Goal: Use online tool/utility: Utilize a website feature to perform a specific function

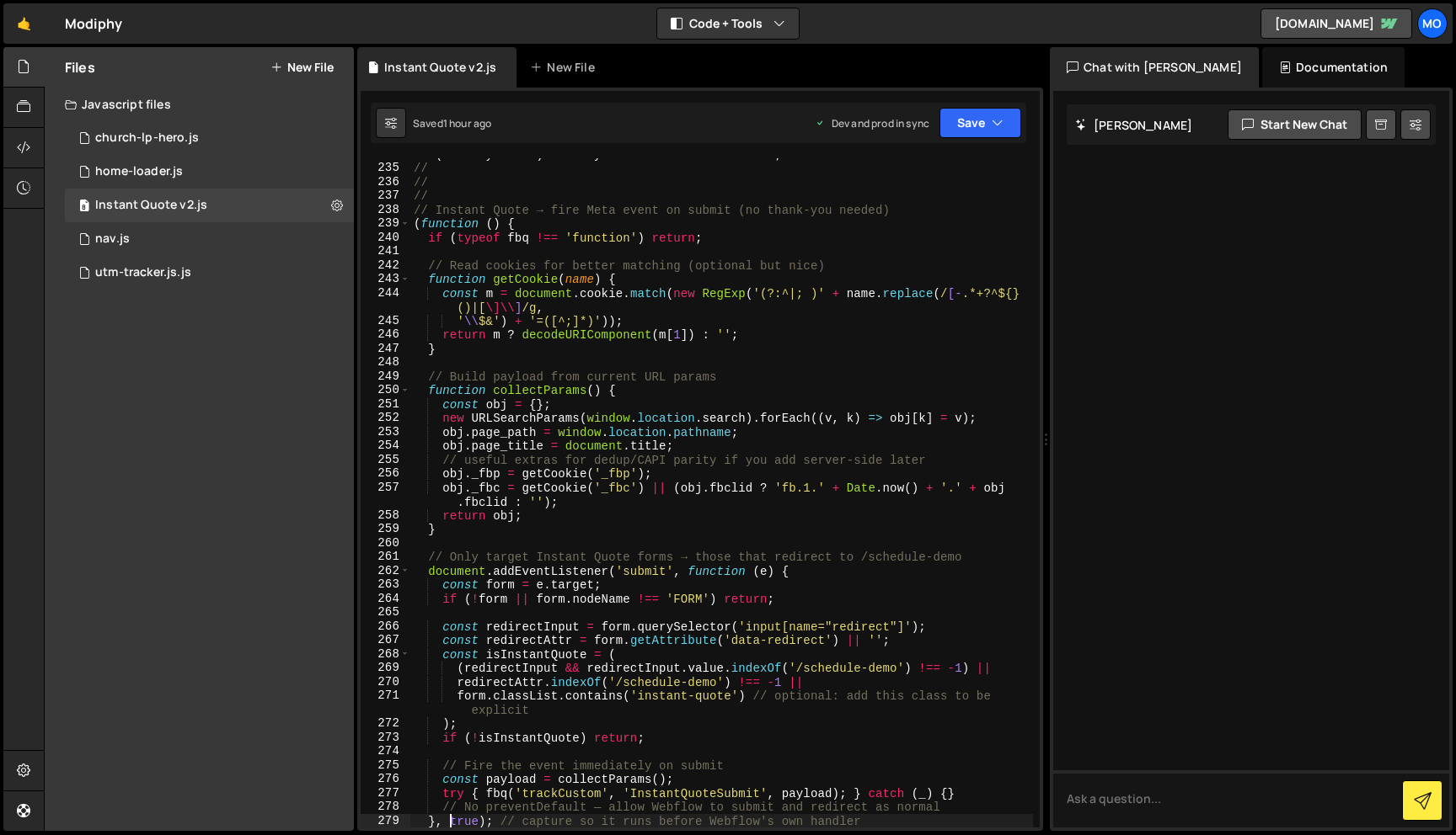
click at [617, 404] on div "if ( monthlyTextEl ) monthlyTextEl . textContent = '0' ; // // // // Instant Qu…" at bounding box center [722, 495] width 622 height 697
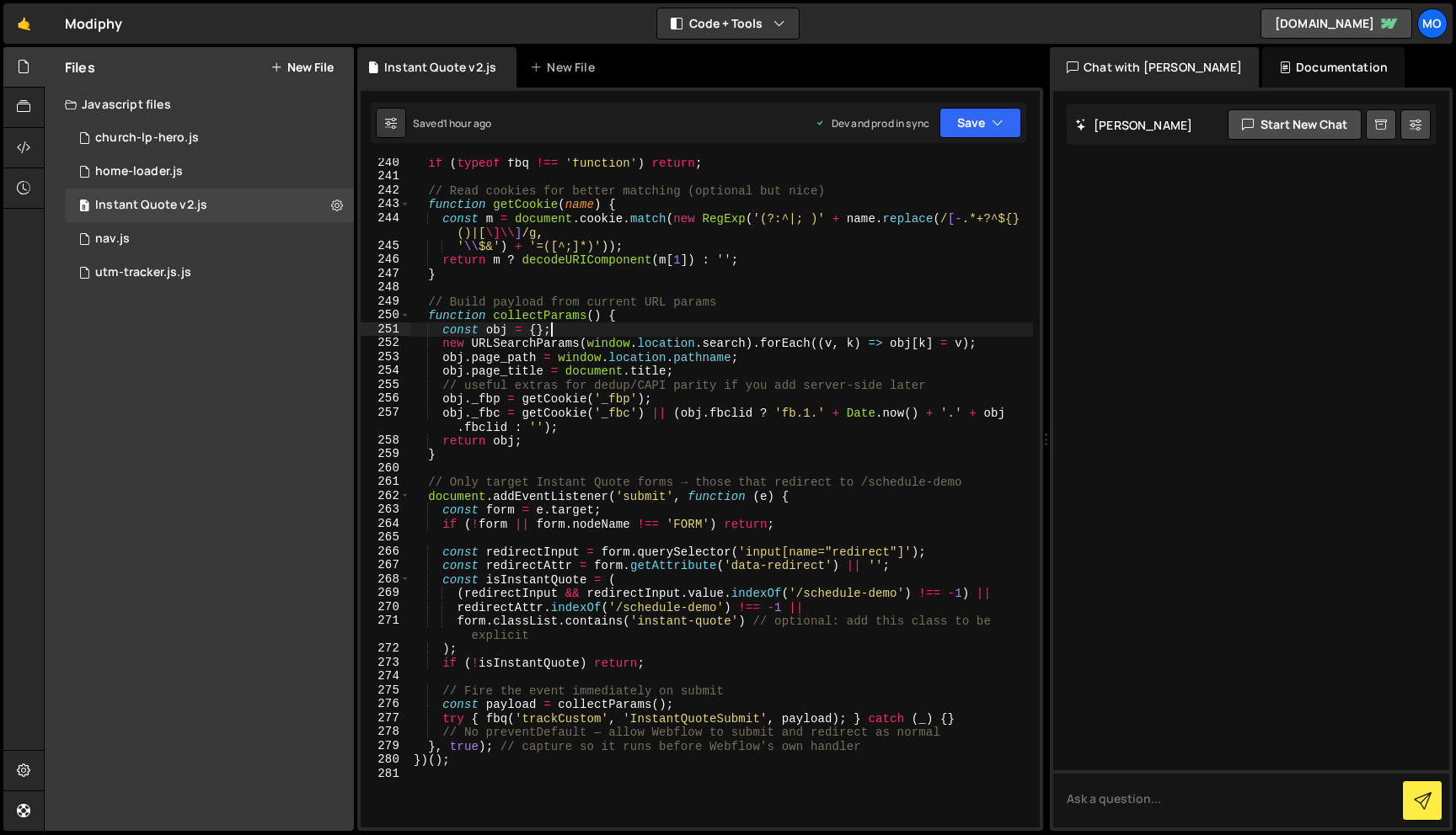
scroll to position [3392, 0]
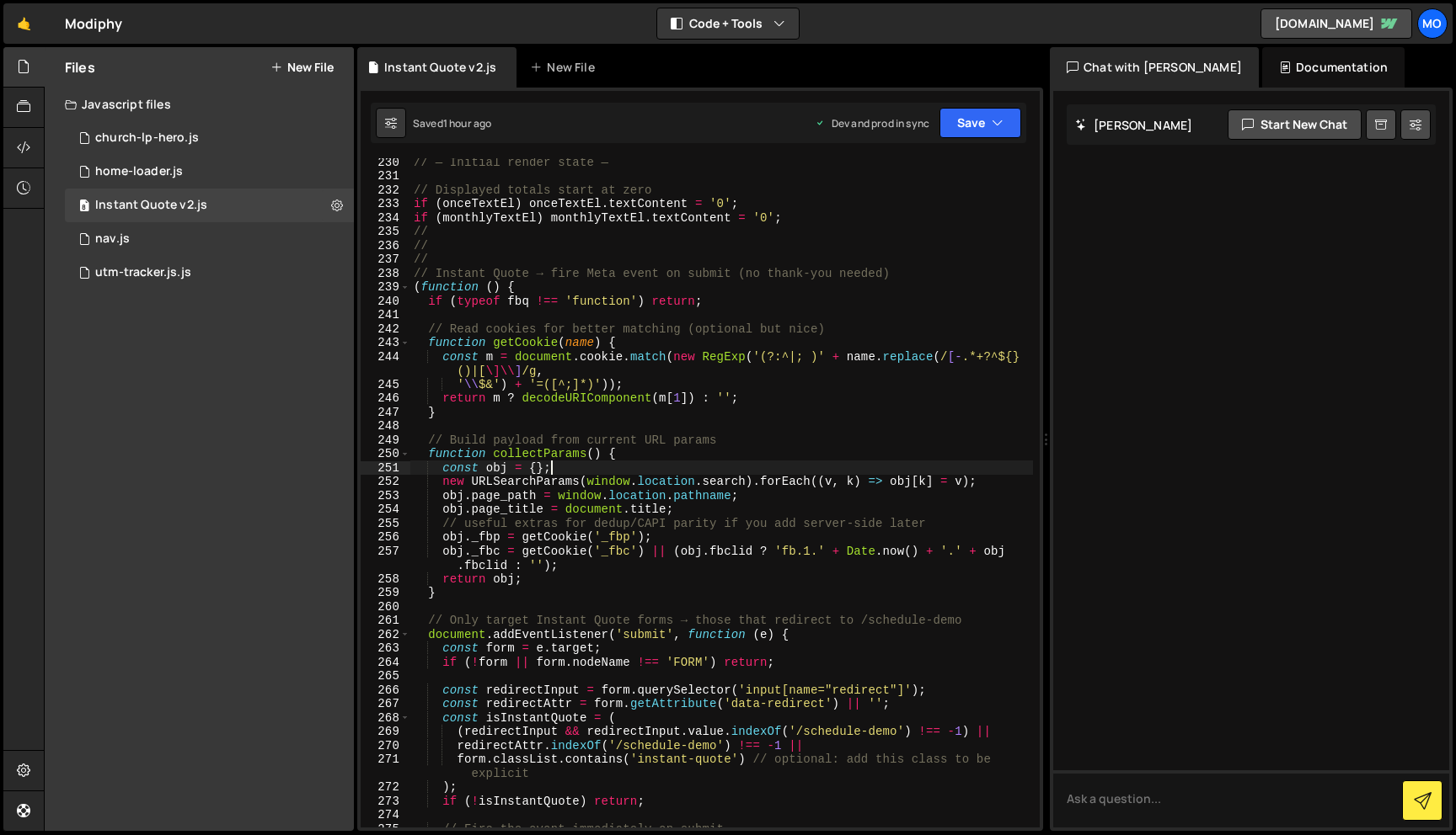
click at [514, 270] on div "// — Initial render state — // Displayed totals start at zero if ( onceTextEl )…" at bounding box center [722, 503] width 622 height 697
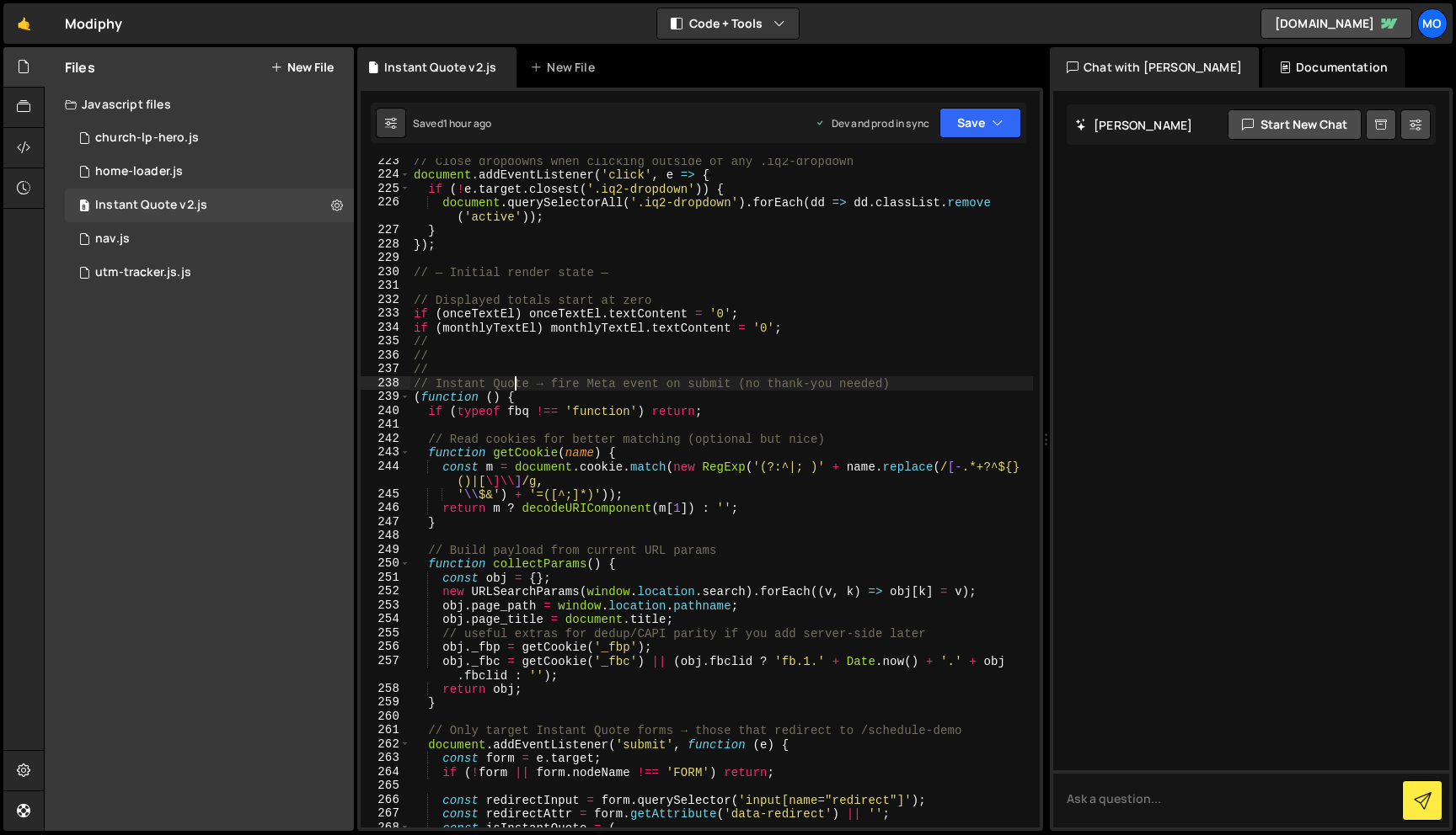
scroll to position [3360, 0]
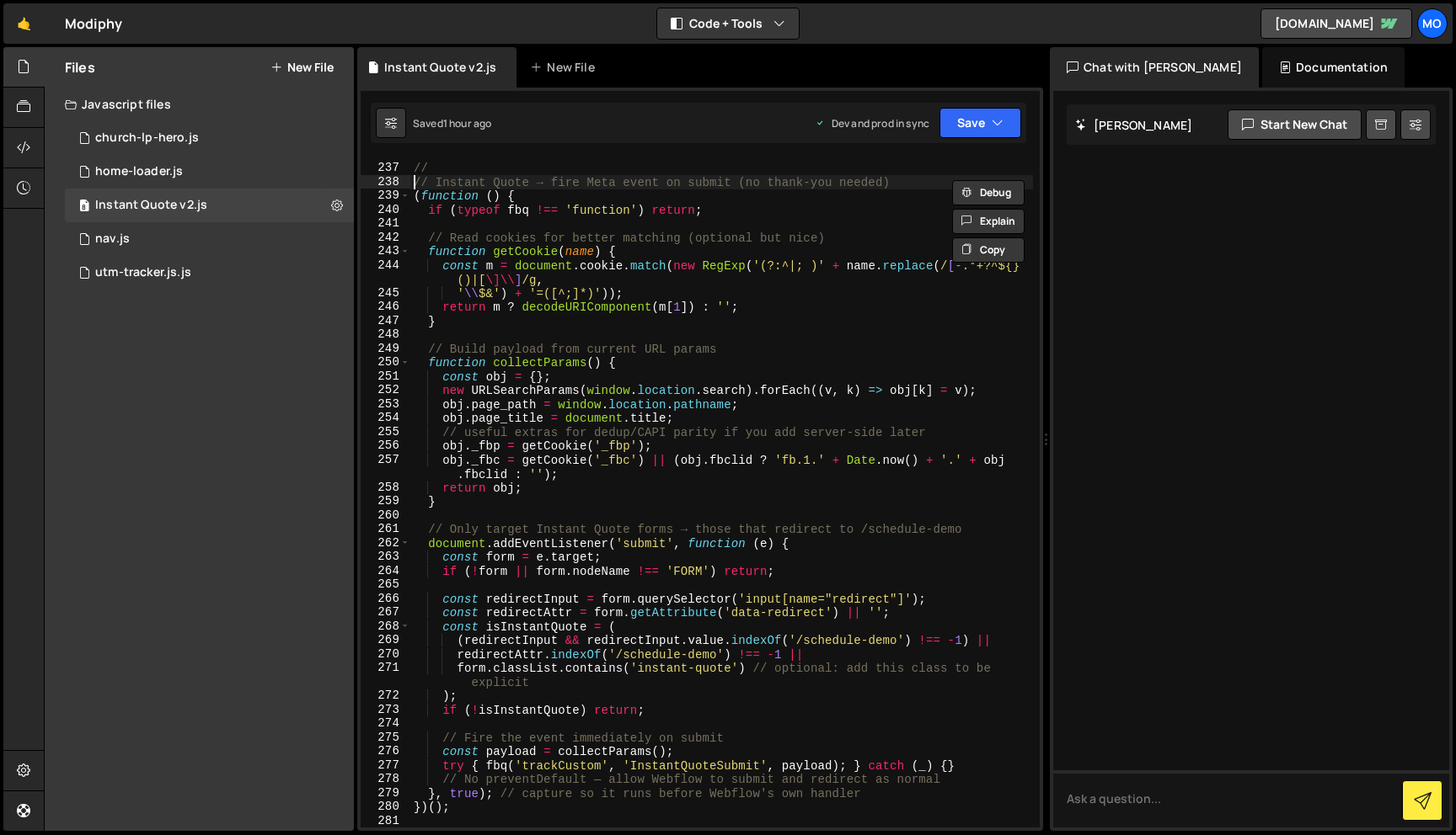
type textarea "})();"
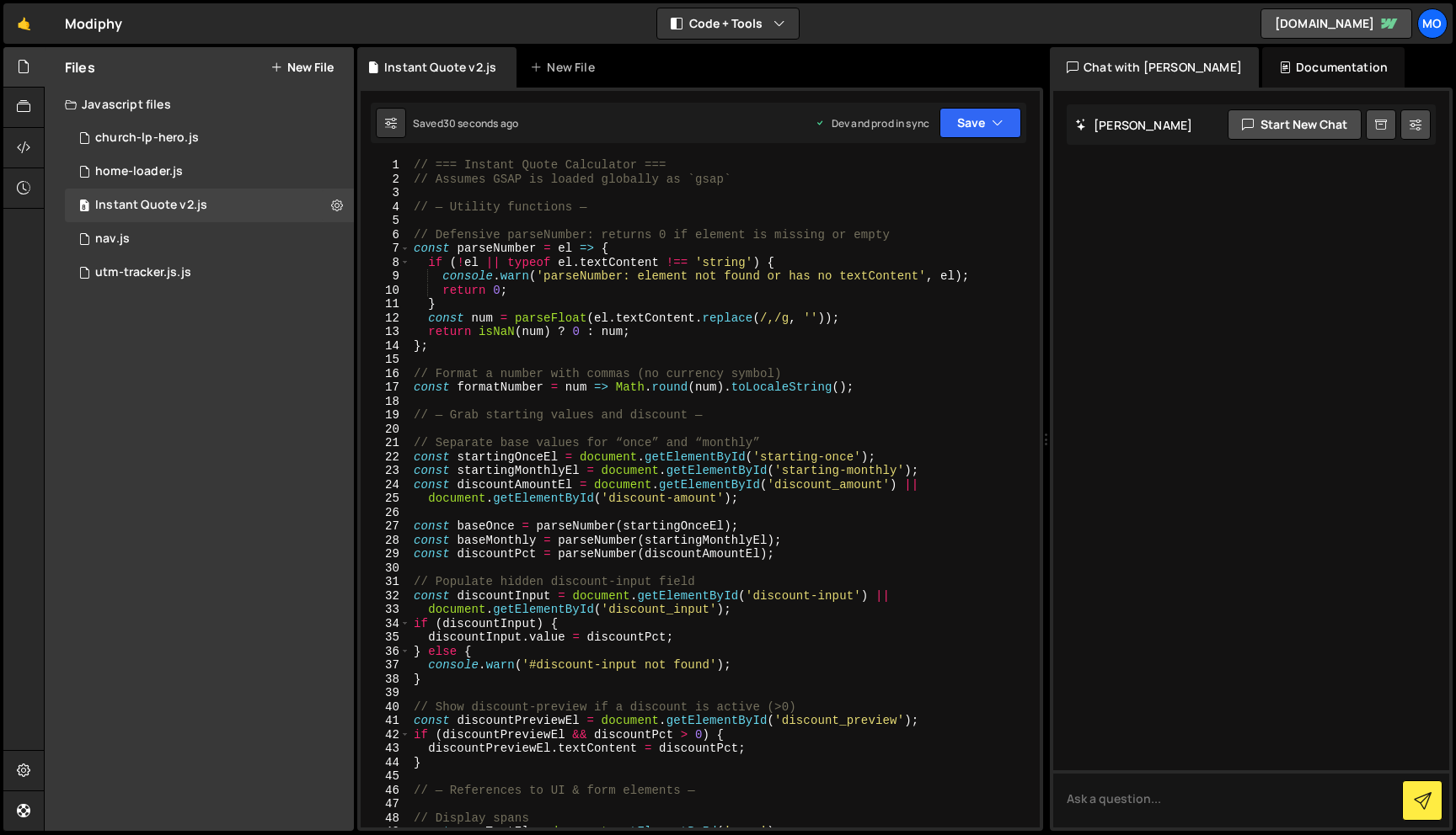
scroll to position [0, 0]
click at [189, 266] on div "utm-tracker.js.js" at bounding box center [143, 272] width 96 height 15
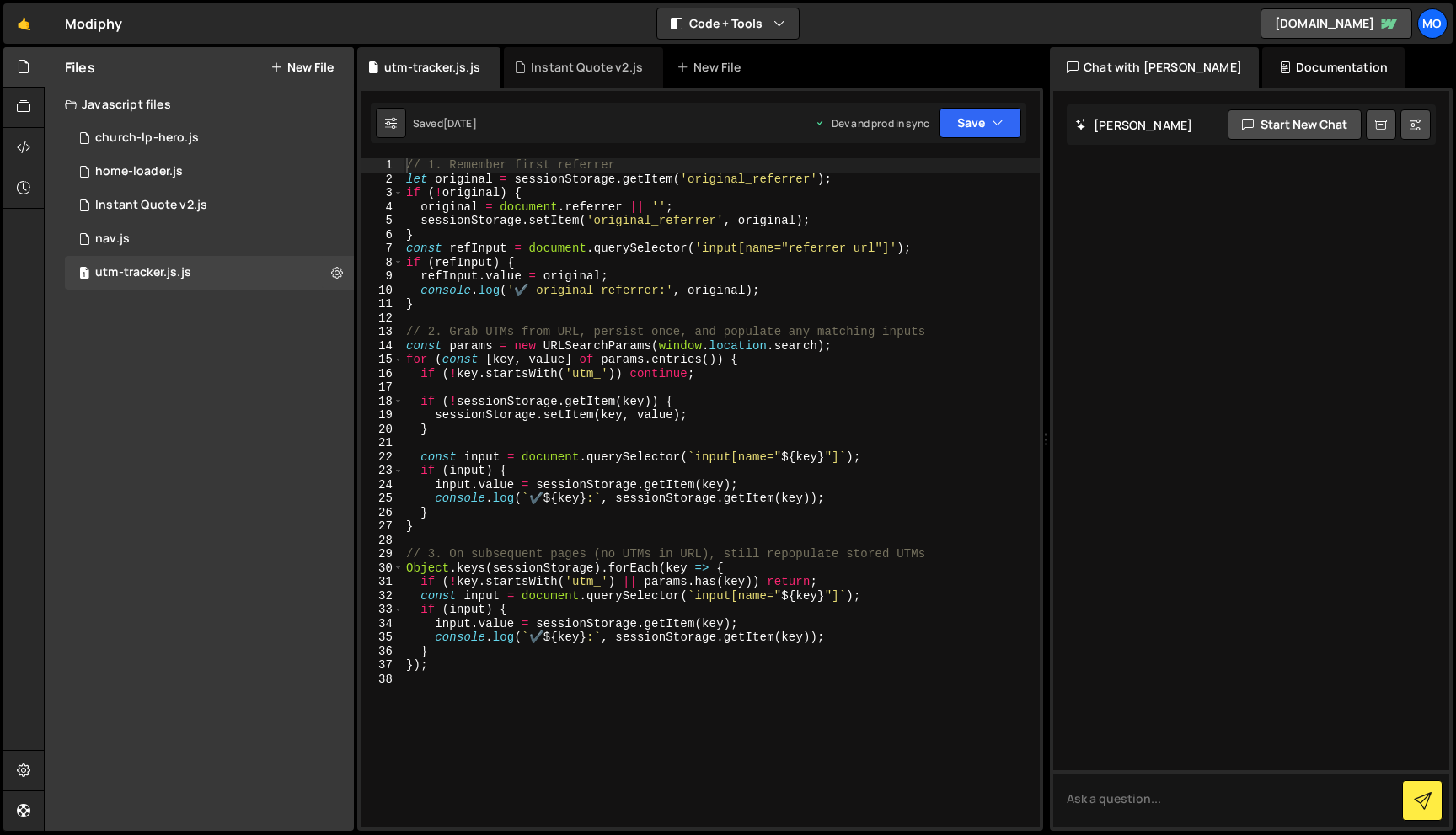
click at [680, 376] on div "// 1. Remember first referrer let original = sessionStorage . getItem ( 'origin…" at bounding box center [721, 507] width 637 height 697
drag, startPoint x: 603, startPoint y: 374, endPoint x: 570, endPoint y: 373, distance: 33.0
click at [570, 374] on div "// 1. Remember first referrer let original = sessionStorage . getItem ( 'origin…" at bounding box center [721, 507] width 637 height 697
click at [731, 376] on div "// 1. Remember first referrer let original = sessionStorage . getItem ( 'origin…" at bounding box center [721, 507] width 637 height 697
click at [552, 165] on div "// 1. Remember first referrer let original = sessionStorage . getItem ( 'origin…" at bounding box center [721, 507] width 637 height 697
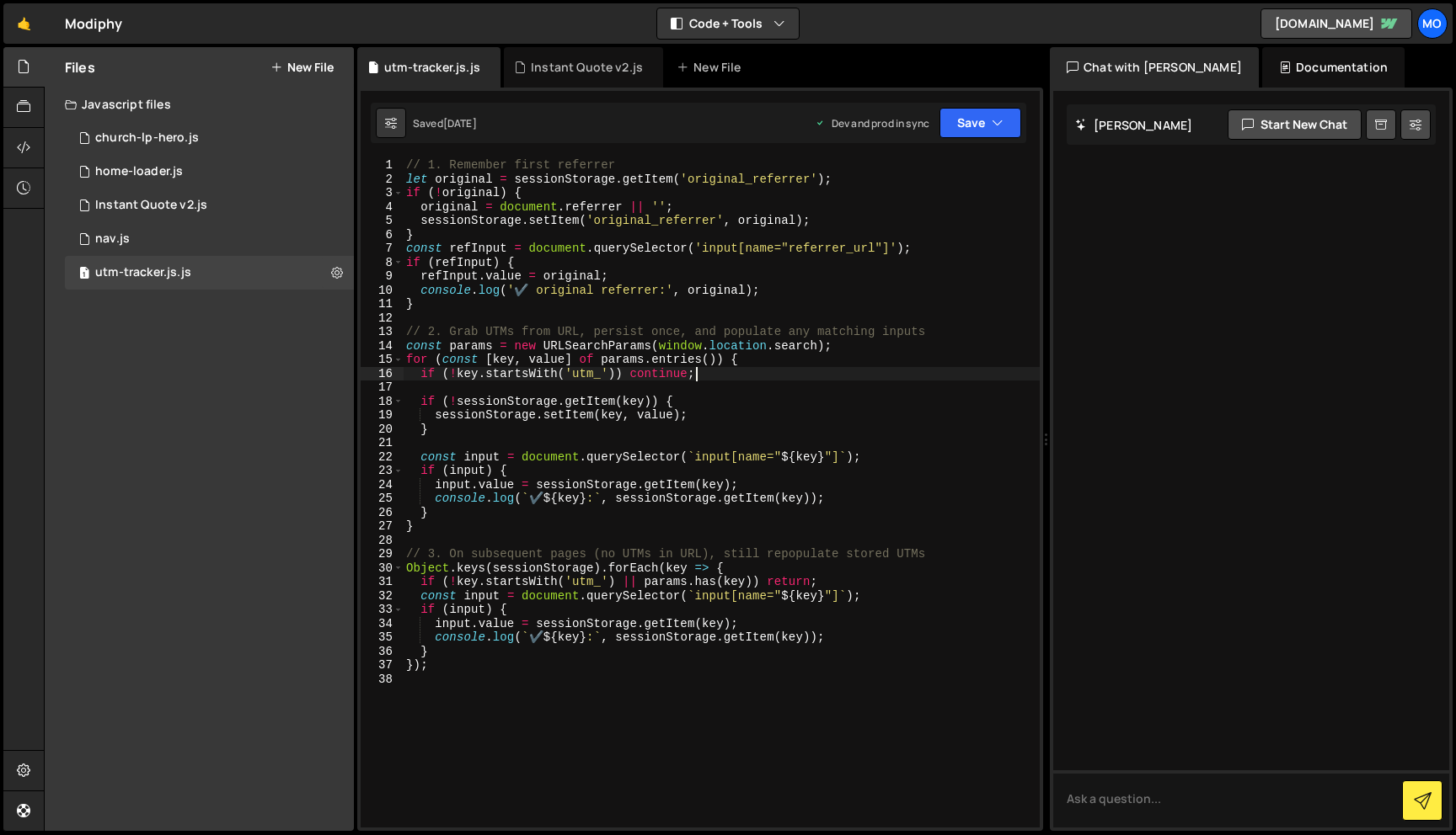
type textarea "// 1. Remember first referrer"
click at [669, 387] on div "// 1. Remember first referrer let original = sessionStorage . getItem ( 'origin…" at bounding box center [721, 507] width 637 height 697
click at [1185, 808] on textarea at bounding box center [1250, 798] width 396 height 57
paste textarea "'utm_campaign',"
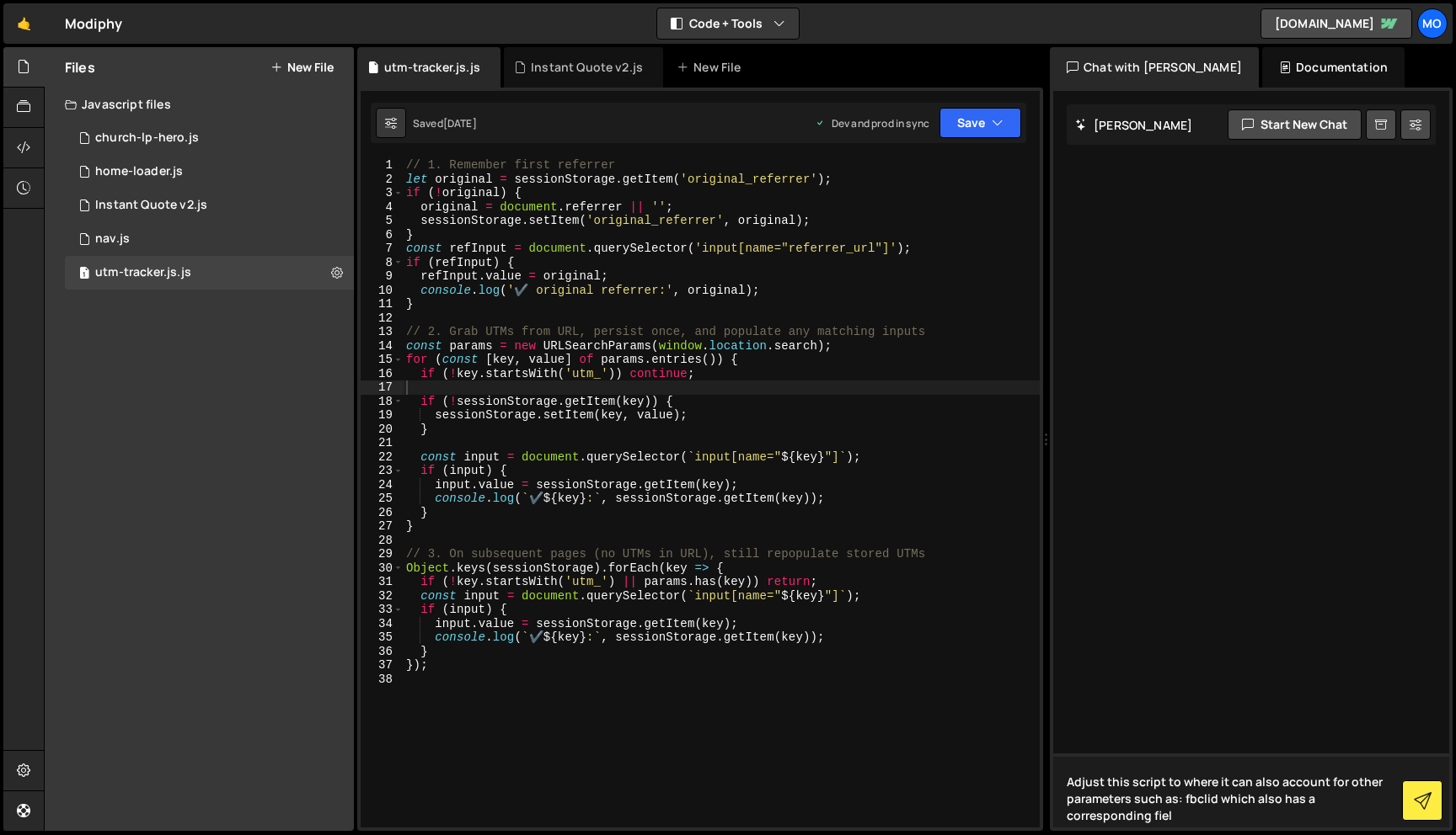
type textarea "Adjust this script to where it can also account for other parameters such as: f…"
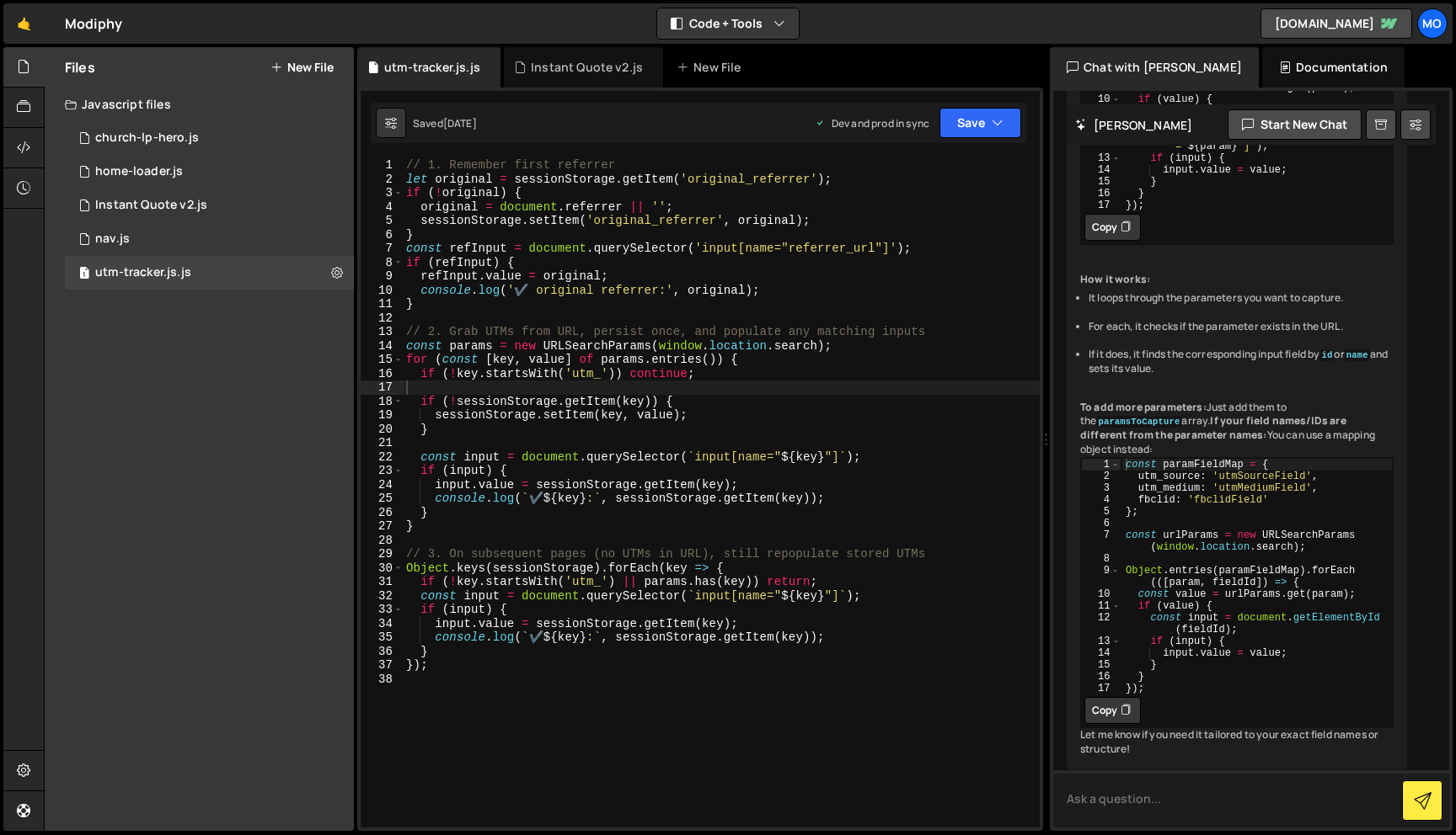
scroll to position [667, 0]
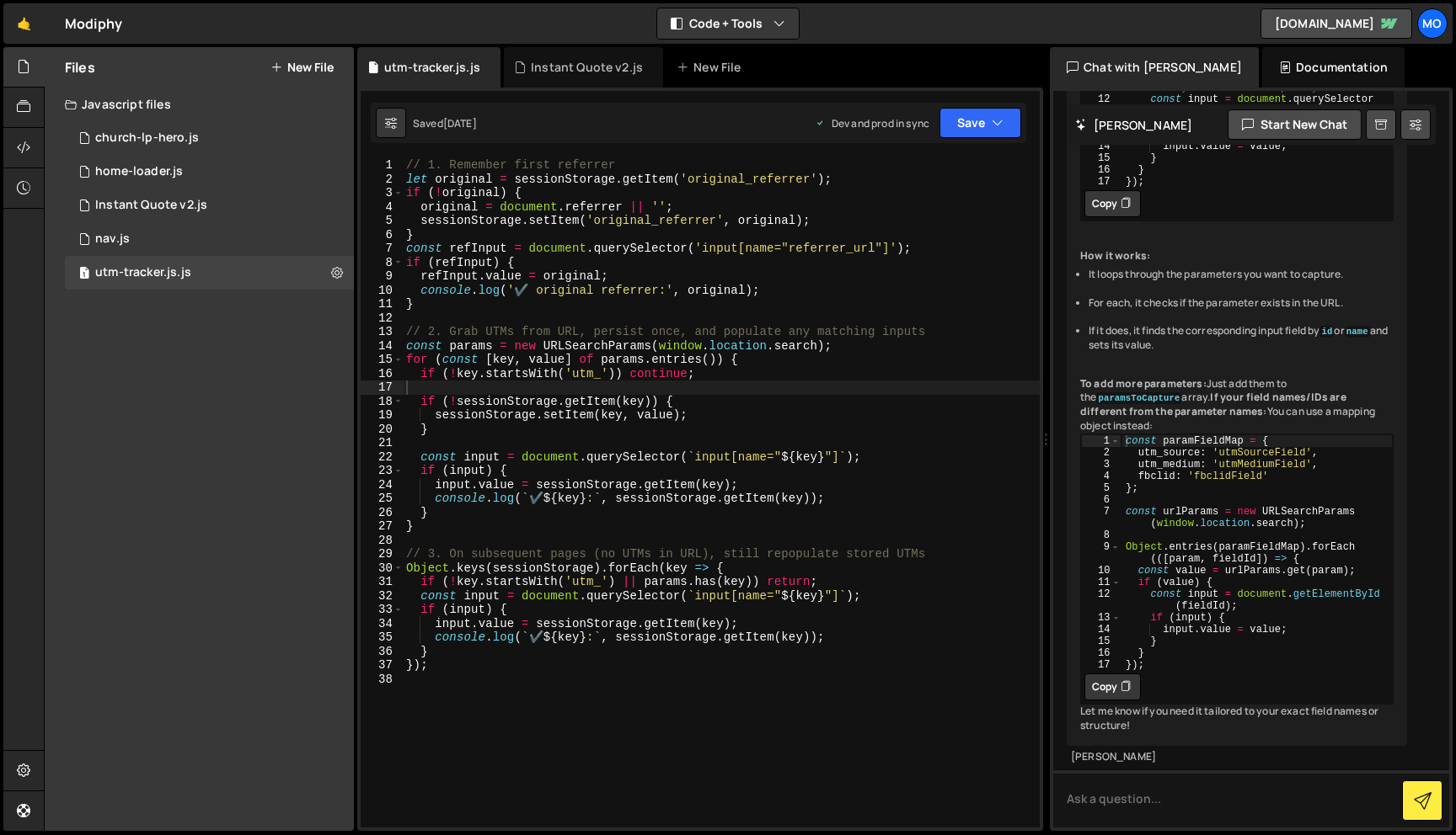
click at [888, 804] on div "// 1. Remember first referrer let original = sessionStorage . getItem ( 'origin…" at bounding box center [721, 507] width 637 height 697
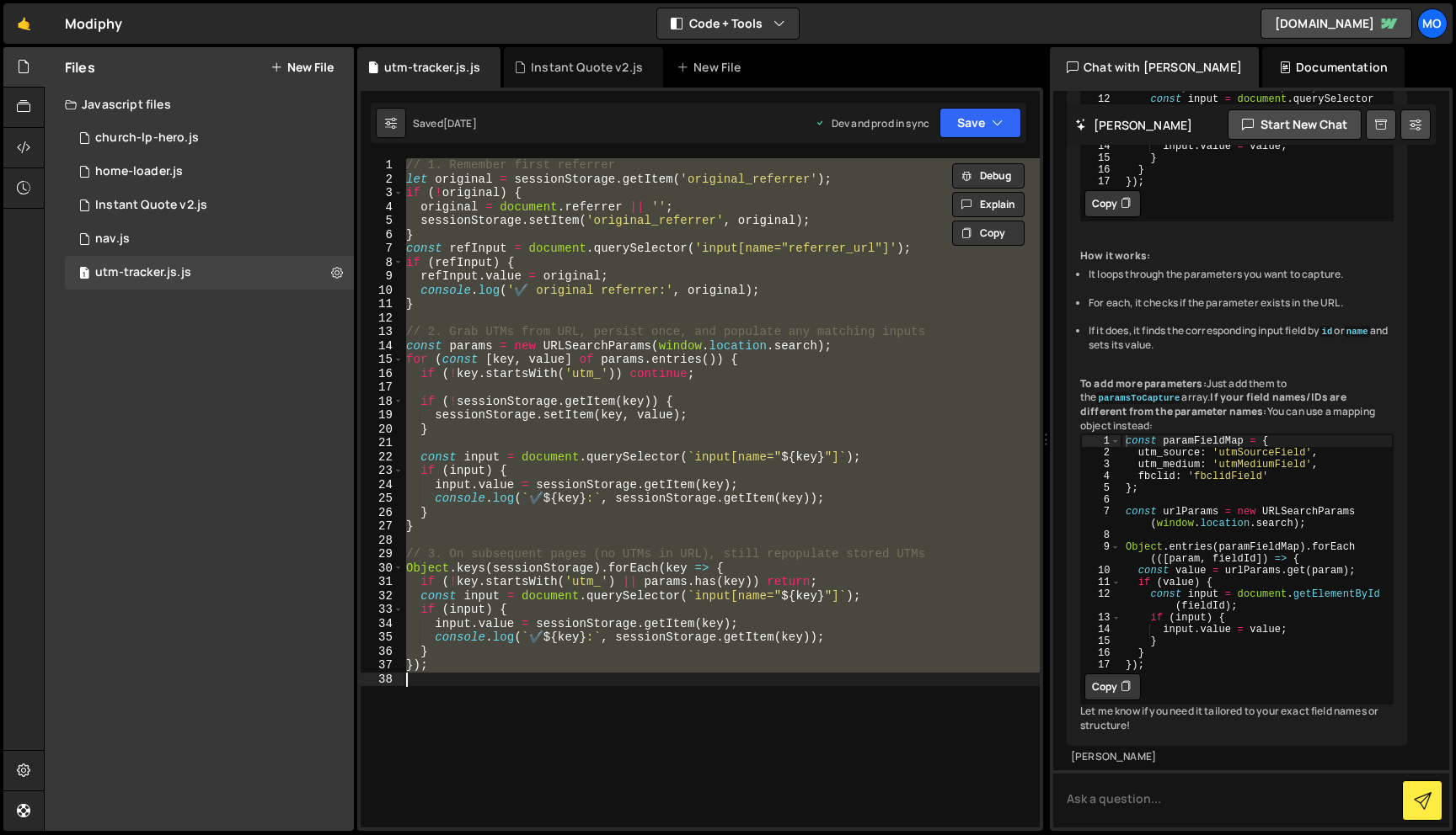
paste textarea
type textarea "});"
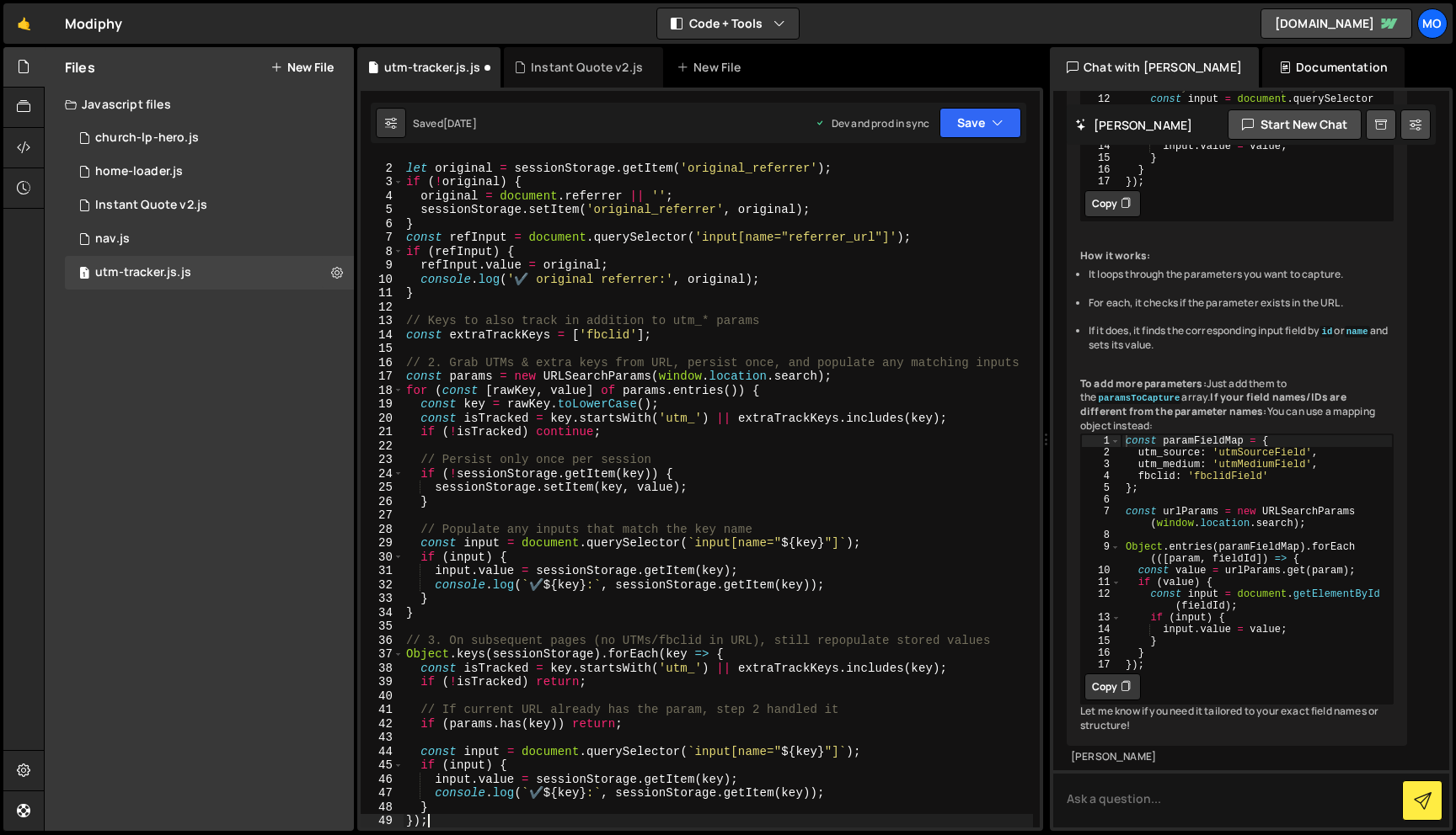
scroll to position [11, 0]
